Goal: Task Accomplishment & Management: Manage account settings

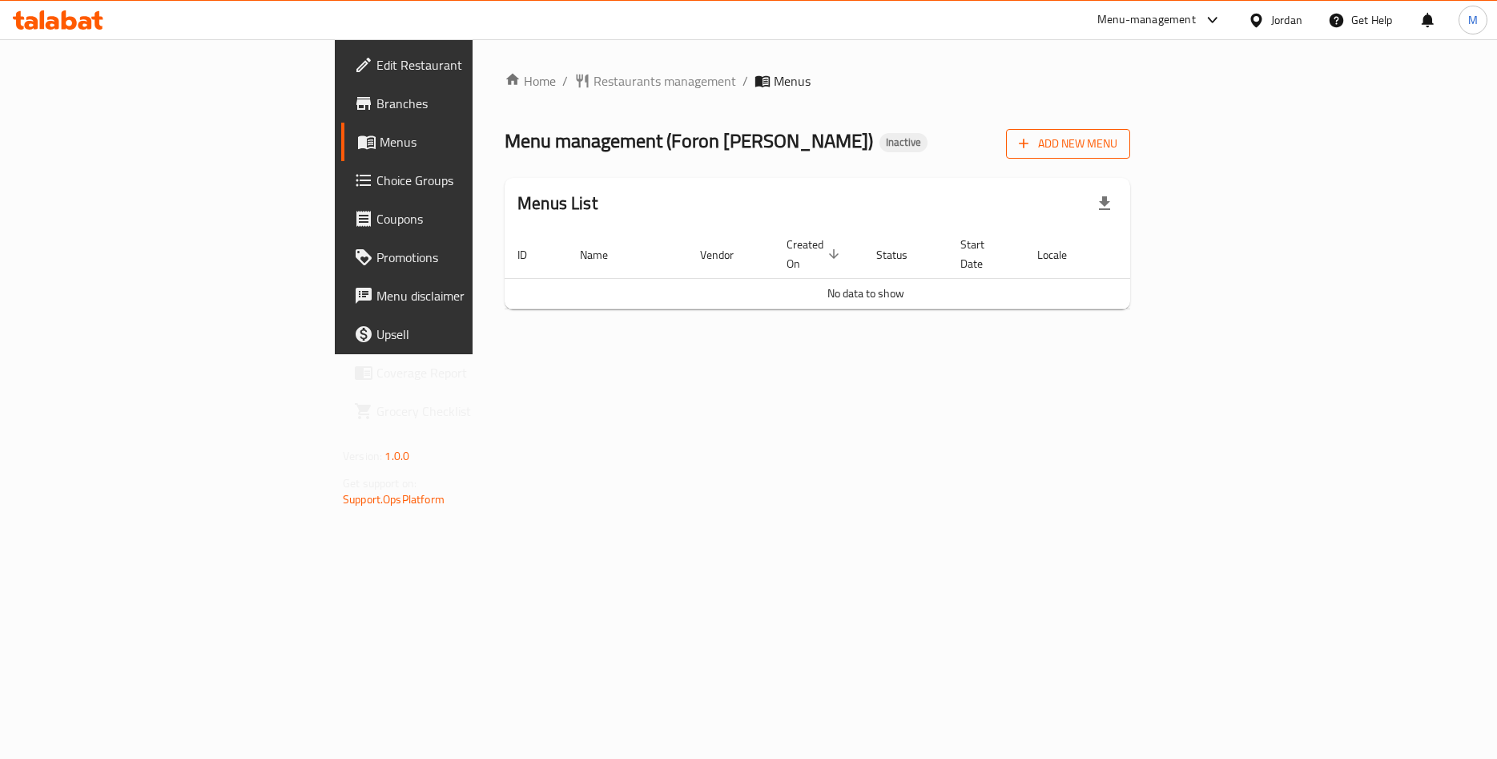
click at [1118, 140] on span "Add New Menu" at bounding box center [1068, 144] width 99 height 20
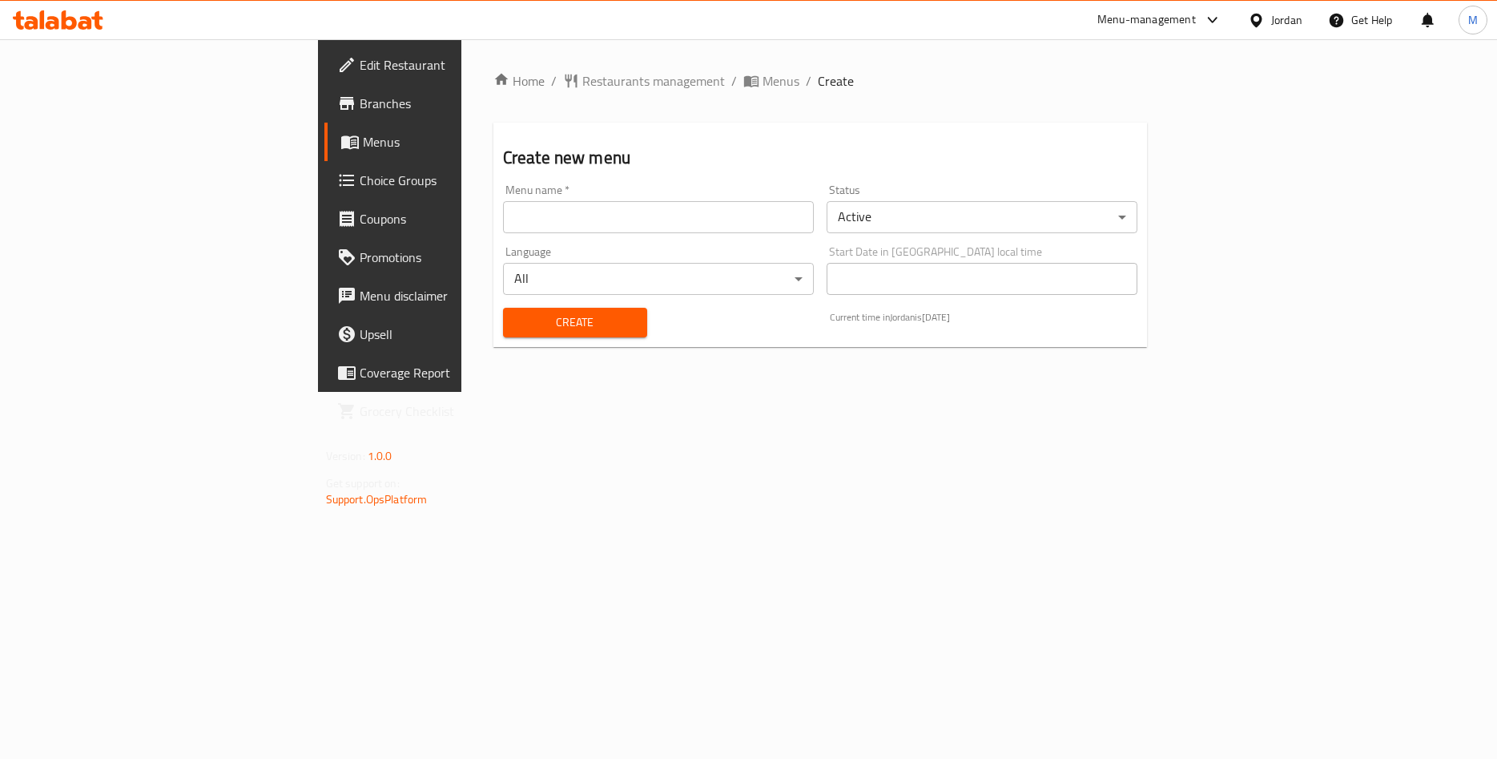
click at [671, 219] on input "text" at bounding box center [658, 217] width 311 height 32
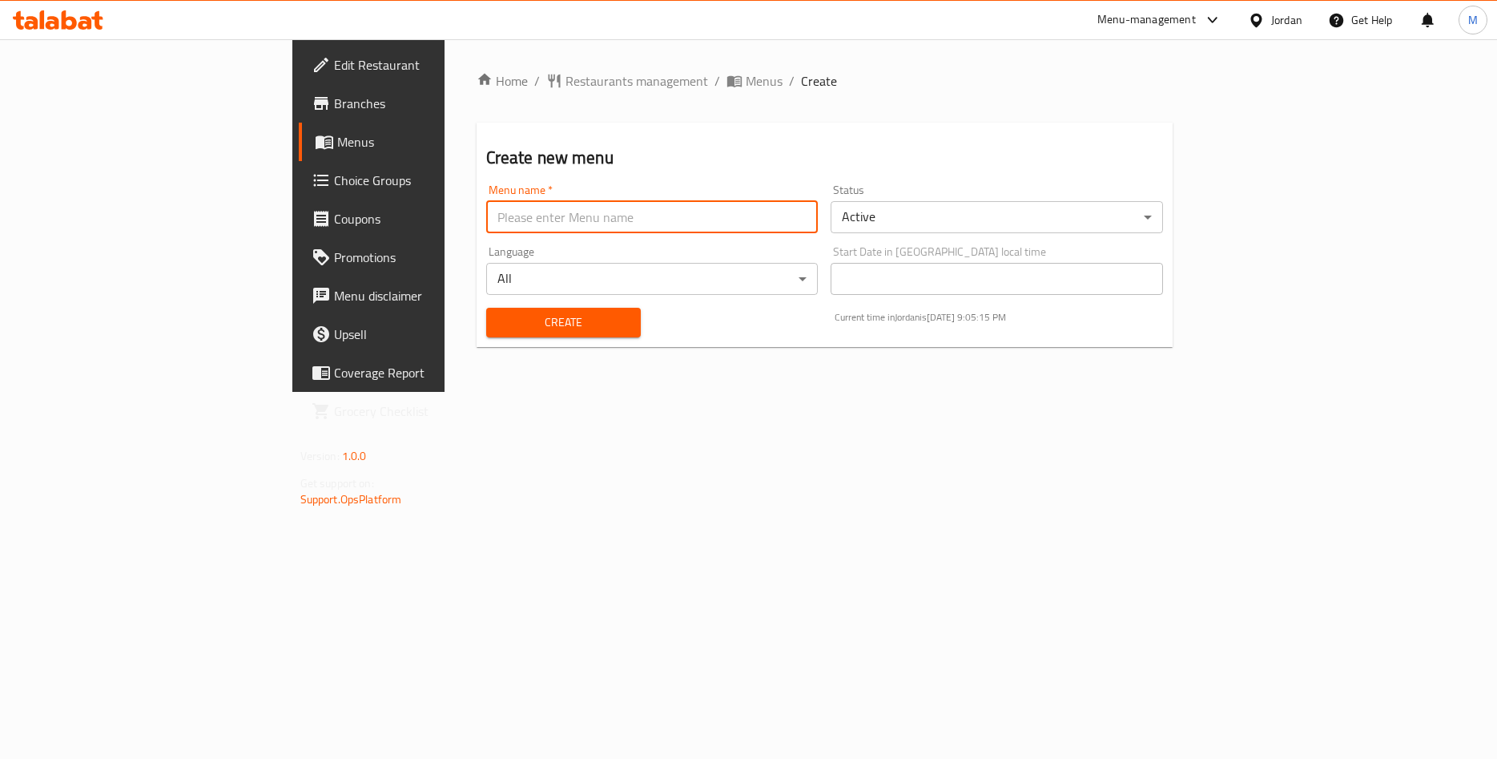
click at [486, 210] on input "text" at bounding box center [652, 217] width 332 height 32
click at [486, 213] on input "text" at bounding box center [652, 217] width 332 height 32
type input "Menu 1"
click at [499, 313] on span "Create" at bounding box center [563, 322] width 129 height 20
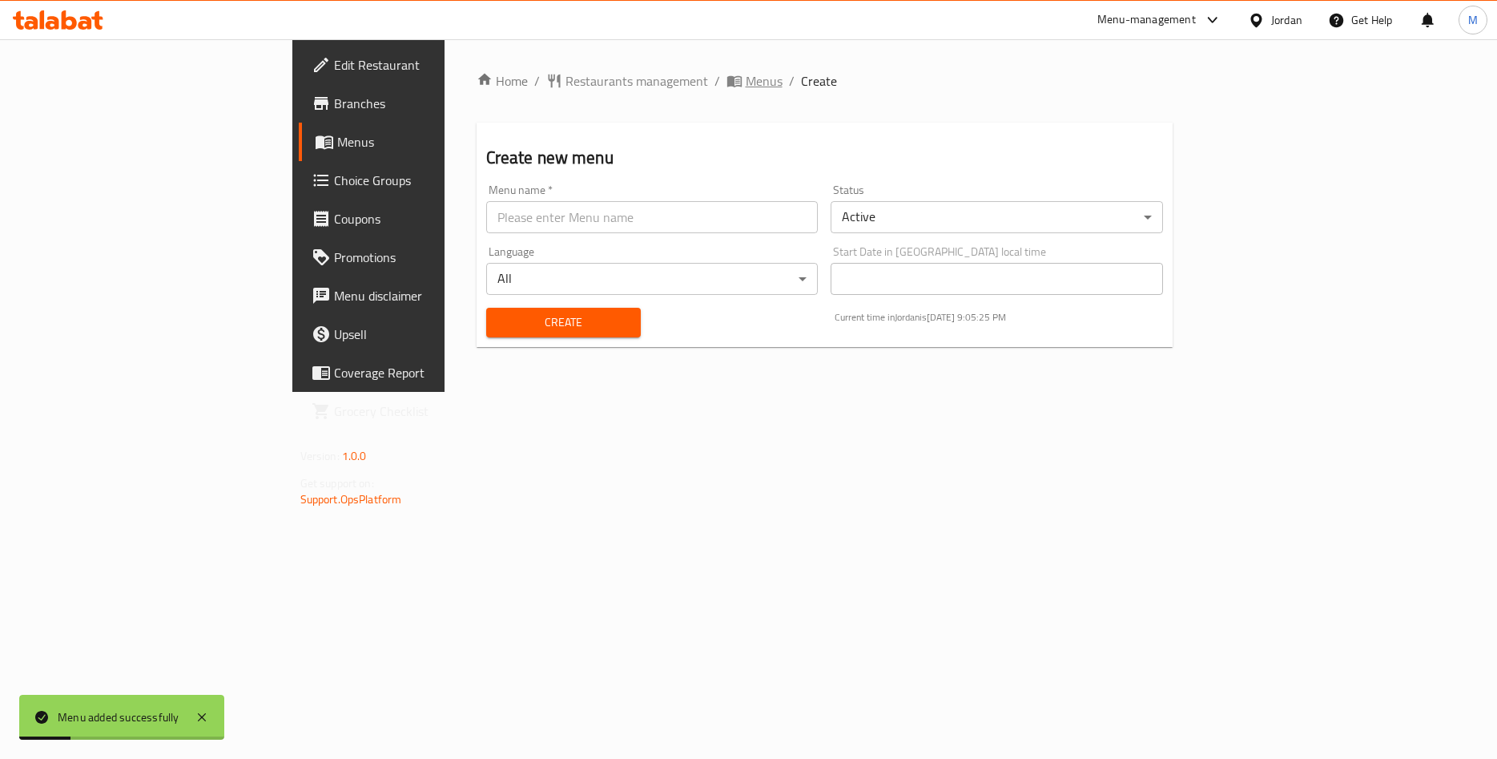
click at [746, 87] on span "Menus" at bounding box center [764, 80] width 37 height 19
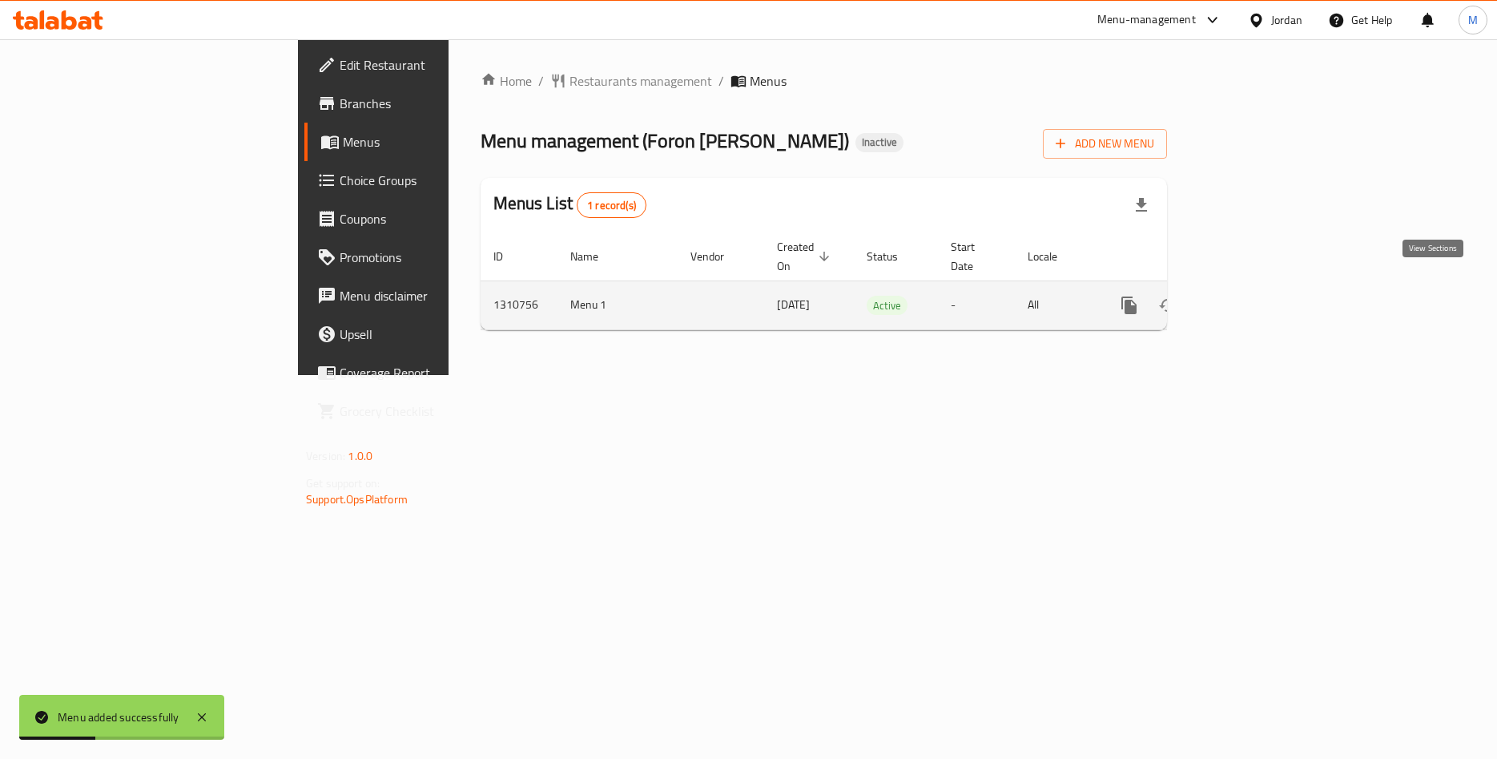
click at [1255, 296] on icon "enhanced table" at bounding box center [1244, 305] width 19 height 19
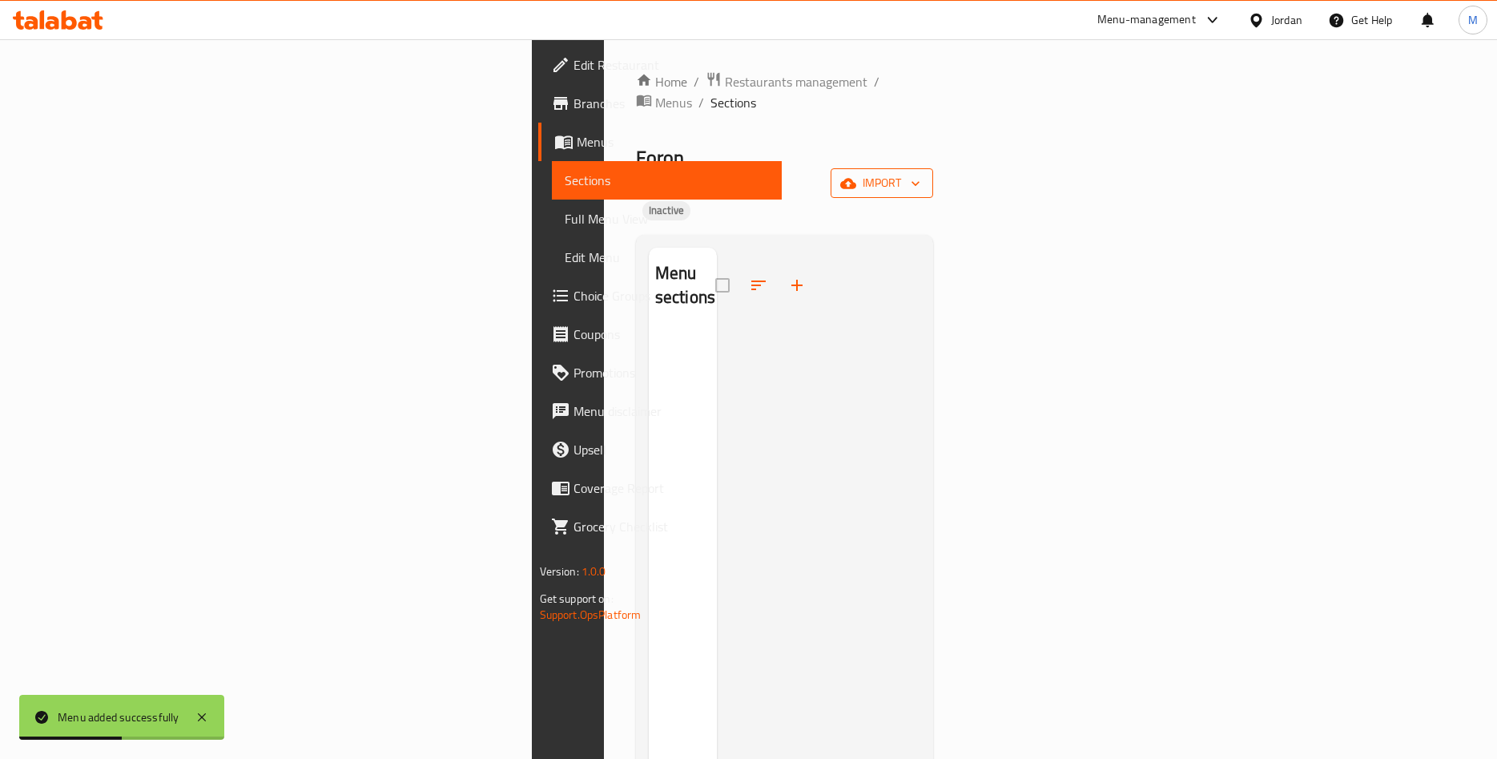
click at [921, 173] on span "import" at bounding box center [882, 183] width 77 height 20
click at [1322, 220] on span "Bulk Upload Menu" at bounding box center [1393, 213] width 160 height 19
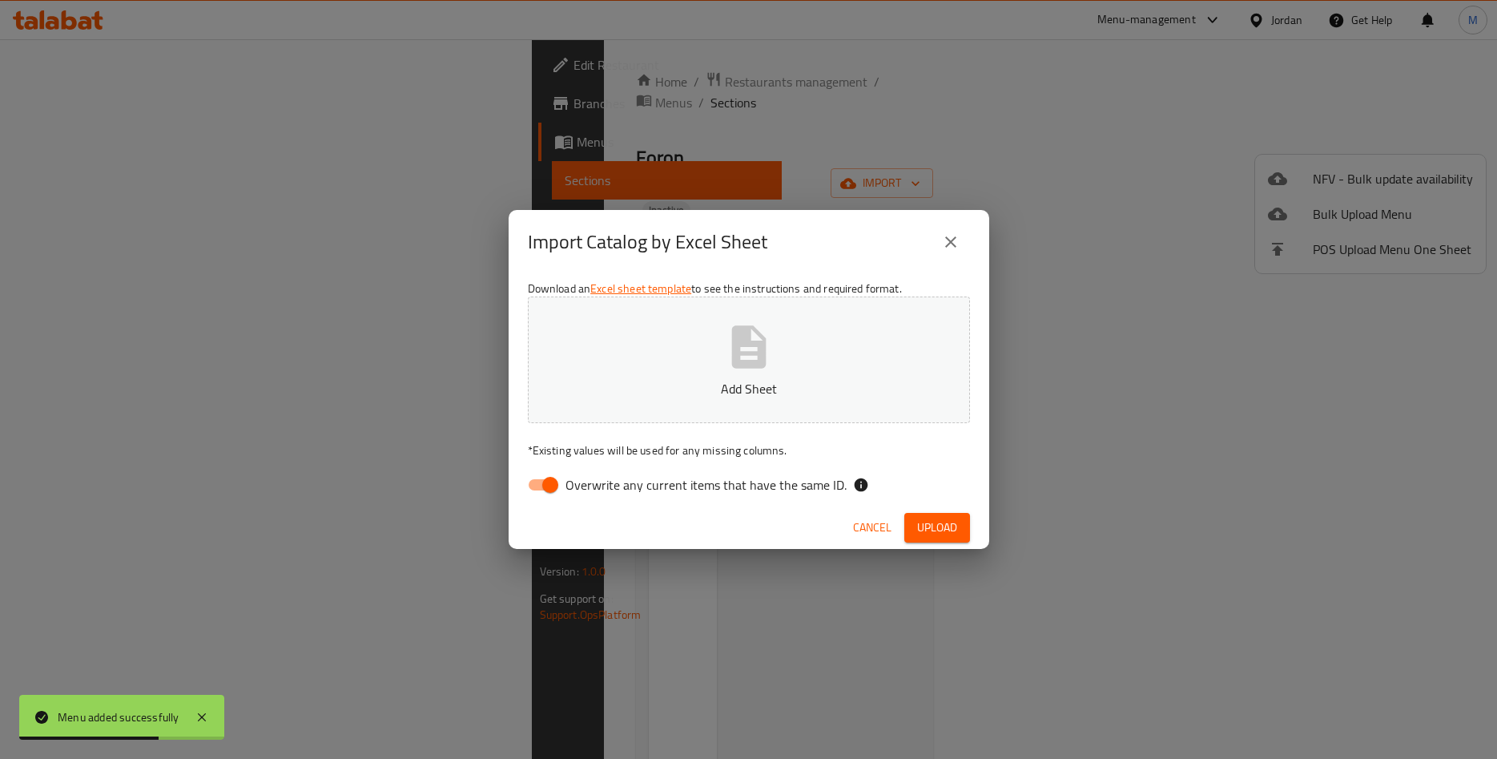
click at [545, 482] on input "Overwrite any current items that have the same ID." at bounding box center [550, 484] width 91 height 30
checkbox input "false"
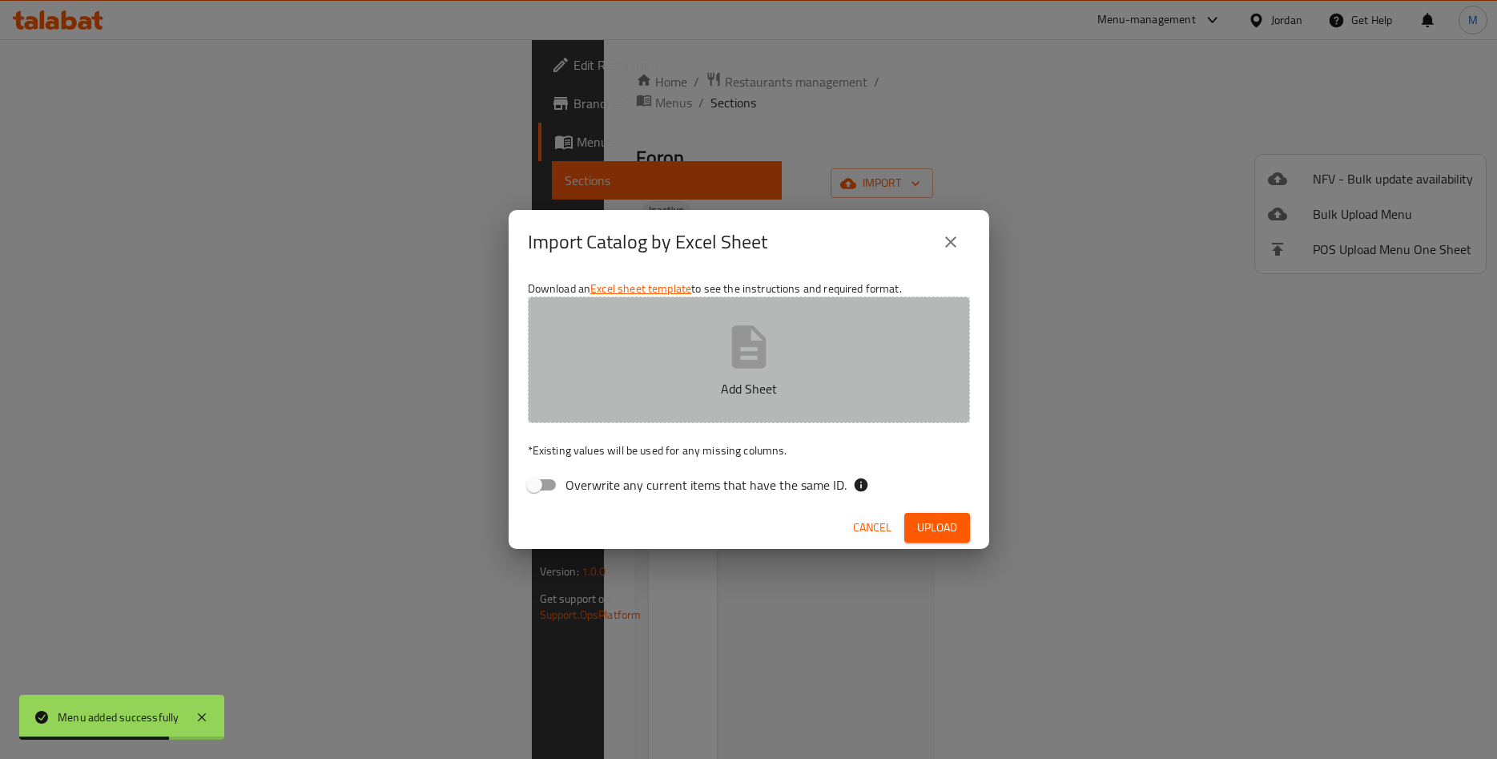
click at [759, 334] on icon "button" at bounding box center [748, 346] width 34 height 42
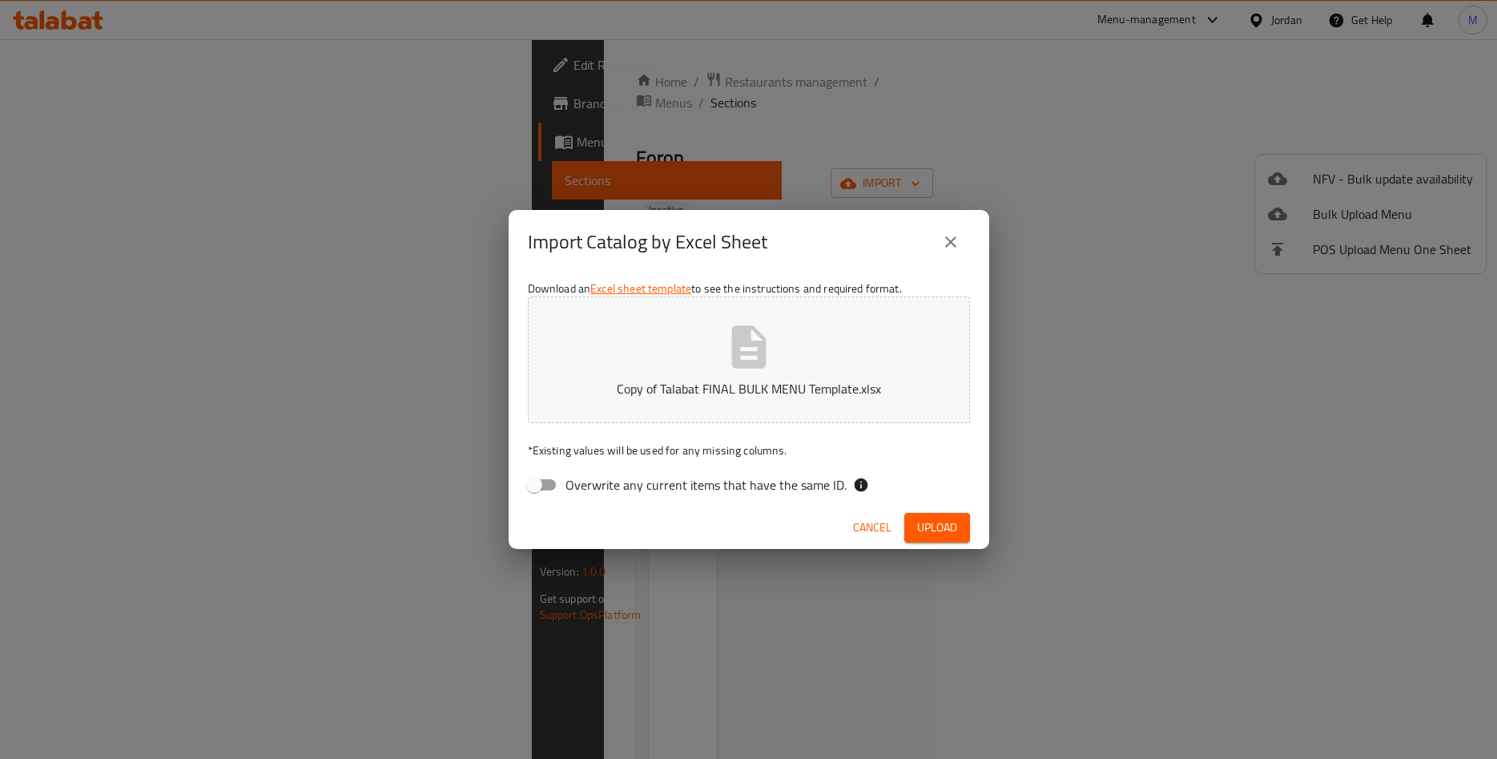
click at [941, 528] on span "Upload" at bounding box center [937, 528] width 40 height 20
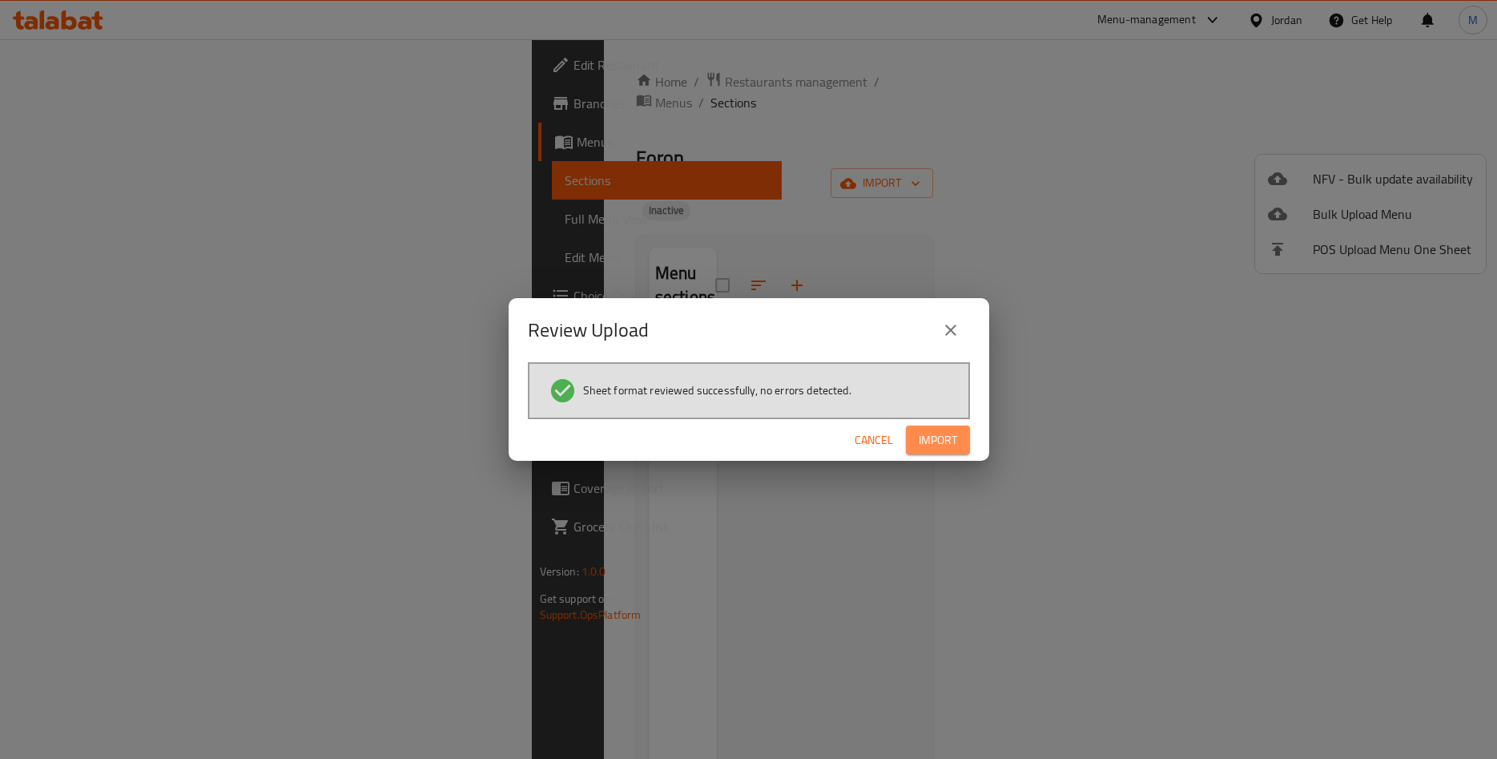
click at [950, 445] on span "Import" at bounding box center [938, 440] width 38 height 20
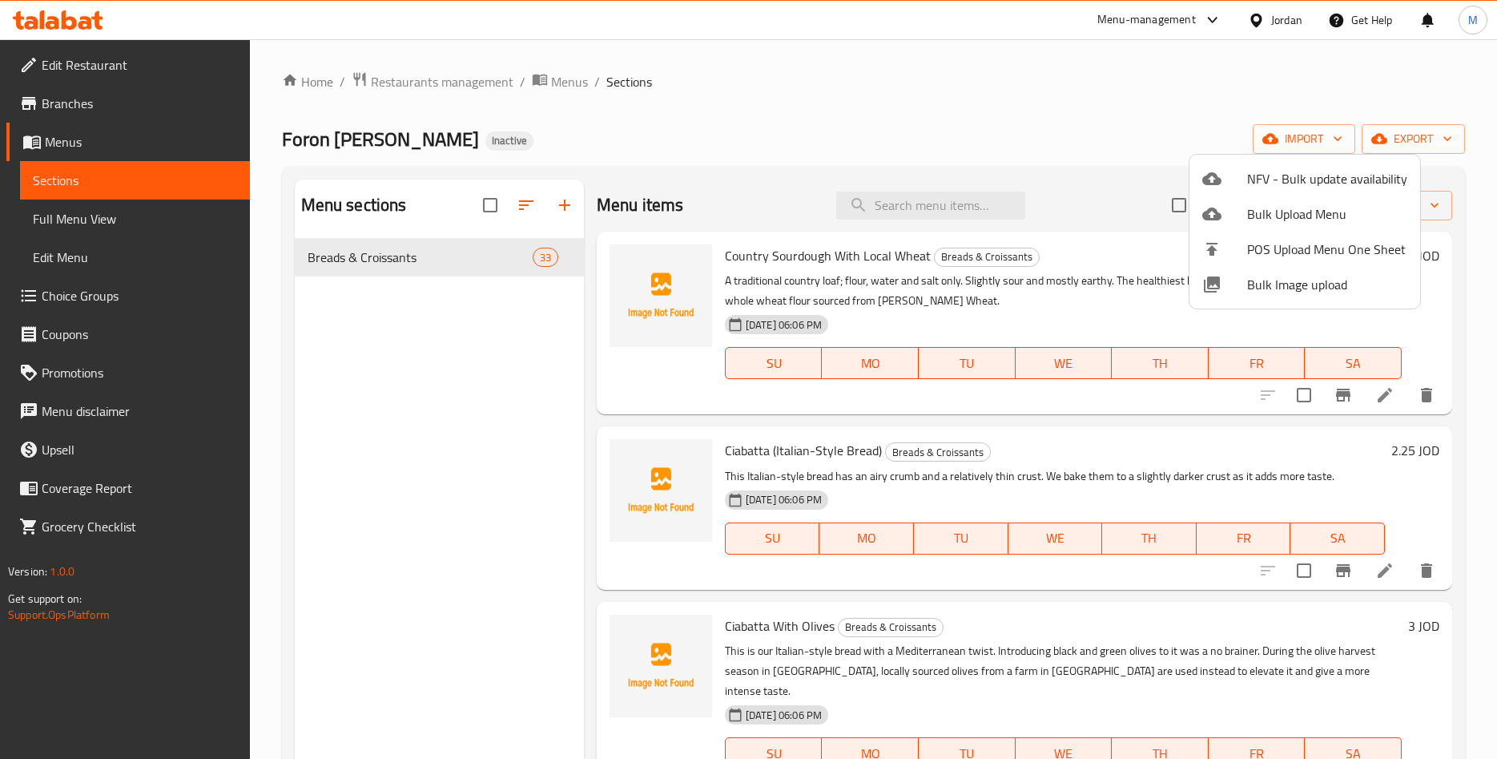
click at [118, 221] on div at bounding box center [748, 379] width 1497 height 759
click at [77, 220] on span "Full Menu View" at bounding box center [135, 218] width 204 height 19
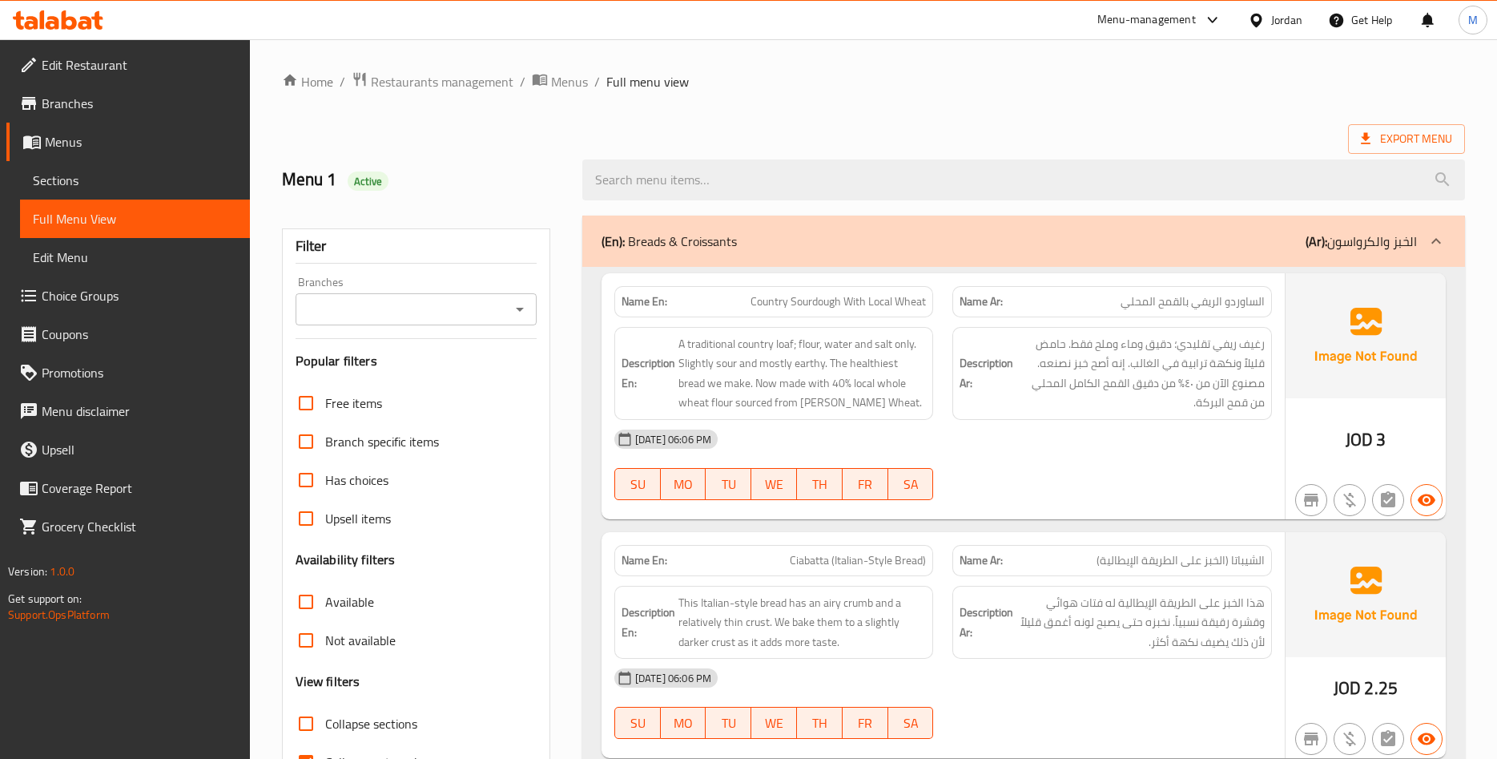
click at [108, 66] on span "Edit Restaurant" at bounding box center [139, 64] width 195 height 19
